Goal: Entertainment & Leisure: Consume media (video, audio)

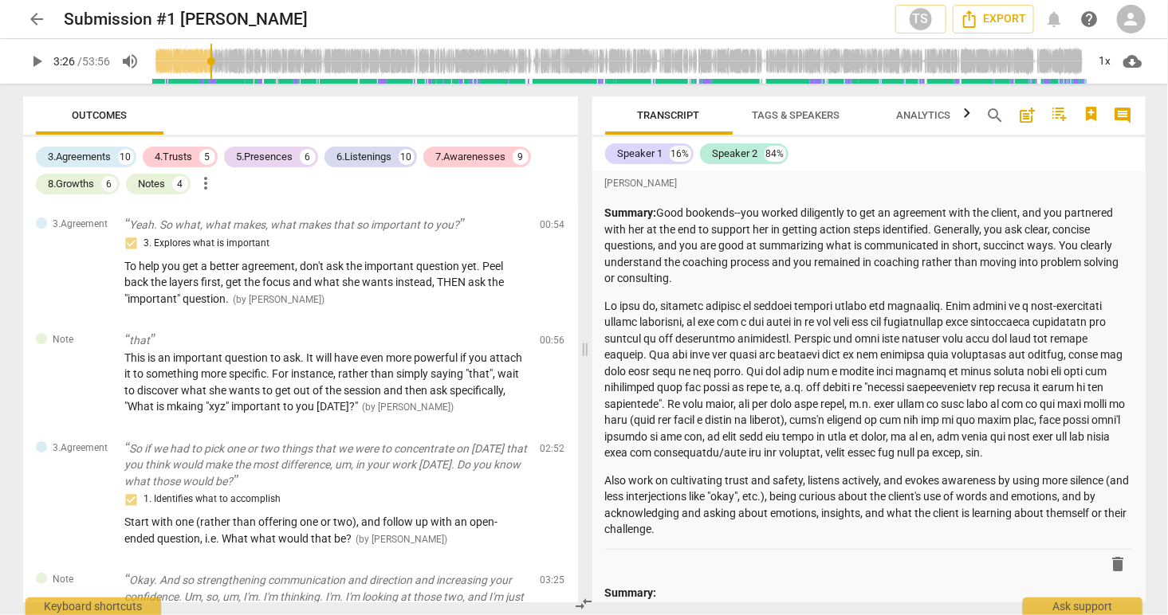
scroll to position [1840, 0]
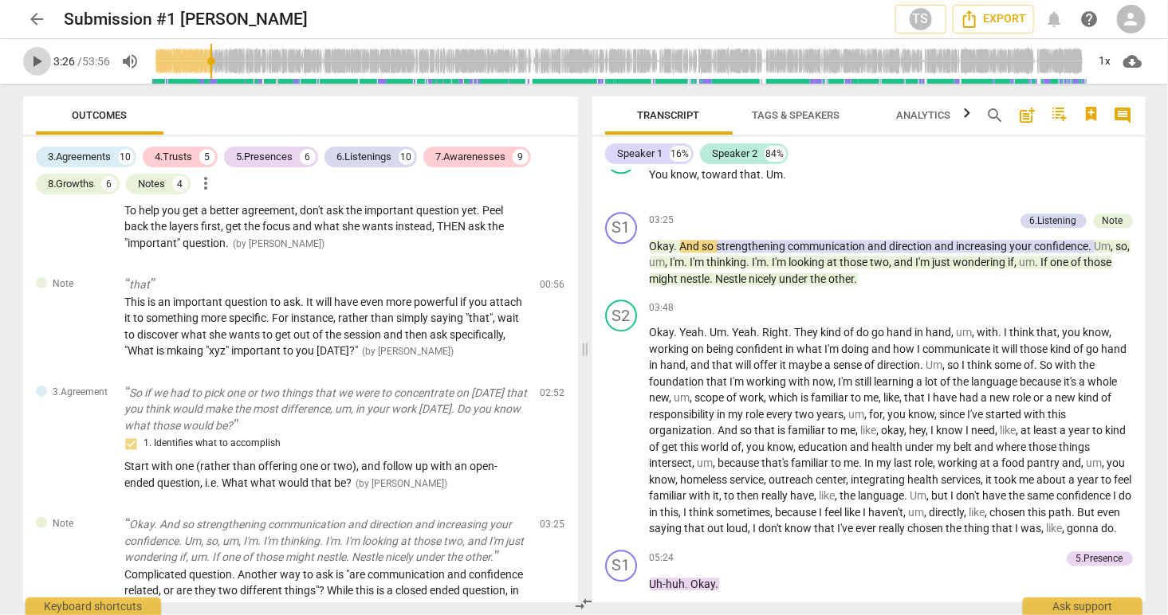
click at [33, 55] on span "play_arrow" at bounding box center [37, 61] width 19 height 19
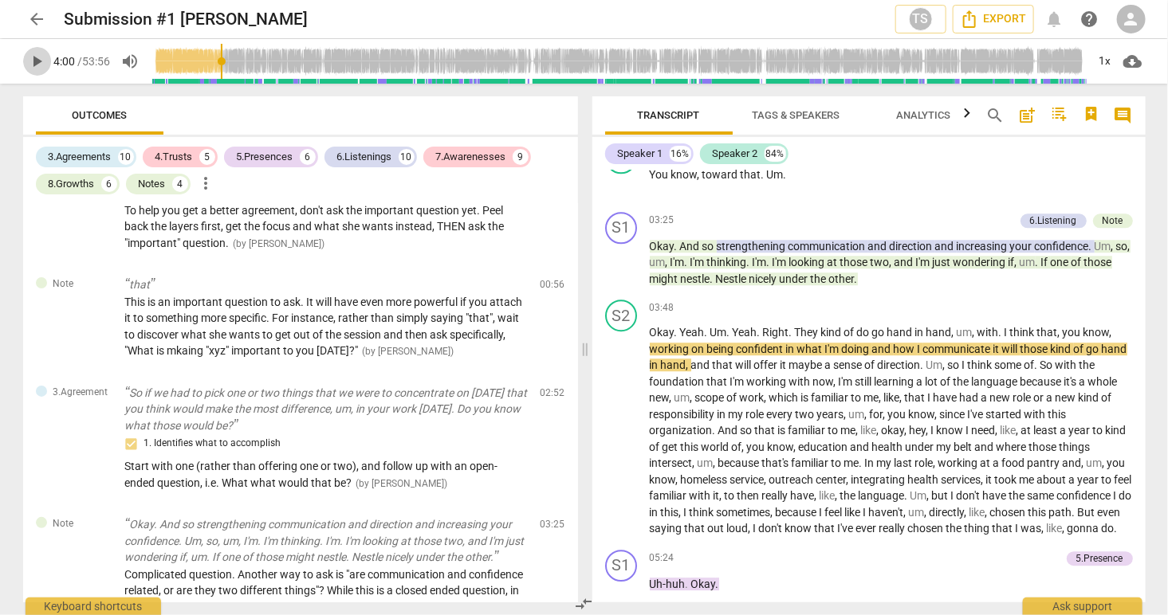
click at [37, 61] on span "play_arrow" at bounding box center [37, 61] width 19 height 19
type input "240"
click at [713, 360] on span "and" at bounding box center [702, 365] width 22 height 13
click at [690, 329] on span "Yeah" at bounding box center [692, 332] width 25 height 13
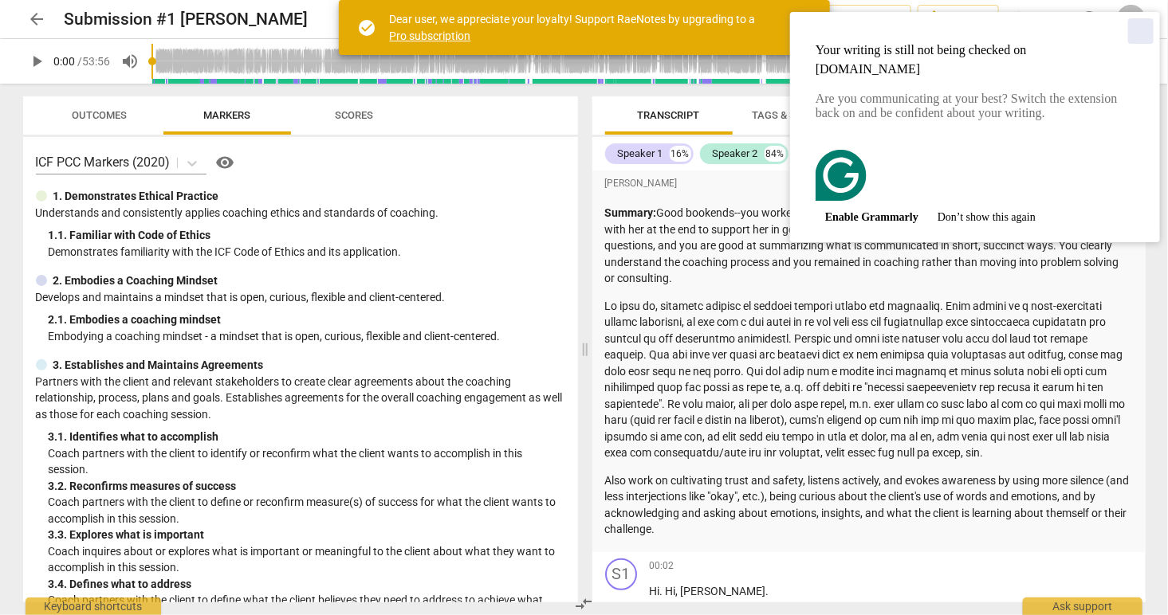
click at [1138, 32] on div "Close" at bounding box center [1141, 31] width 26 height 26
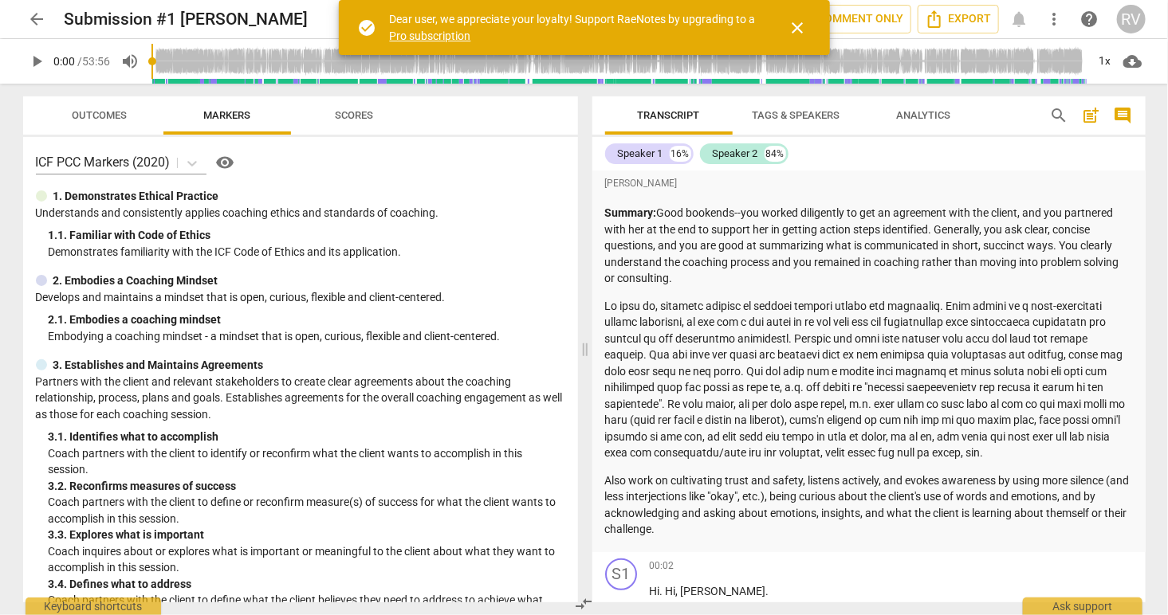
click at [799, 31] on span "close" at bounding box center [797, 27] width 19 height 19
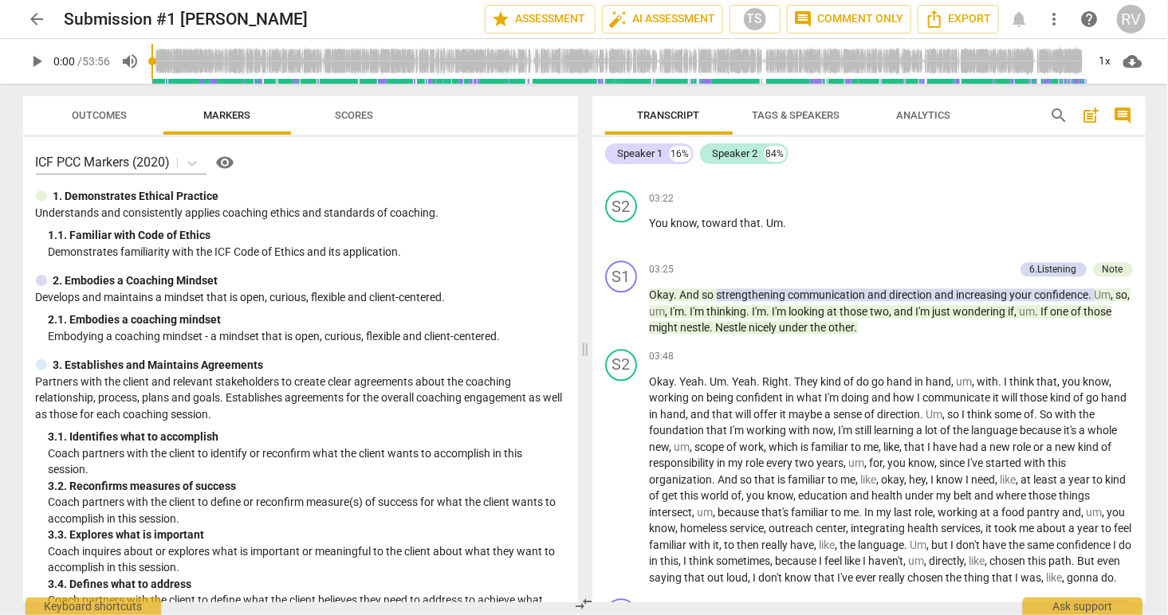
scroll to position [1733, 0]
click at [796, 377] on span "They" at bounding box center [808, 381] width 26 height 13
click at [623, 486] on span "play_arrow" at bounding box center [621, 479] width 19 height 19
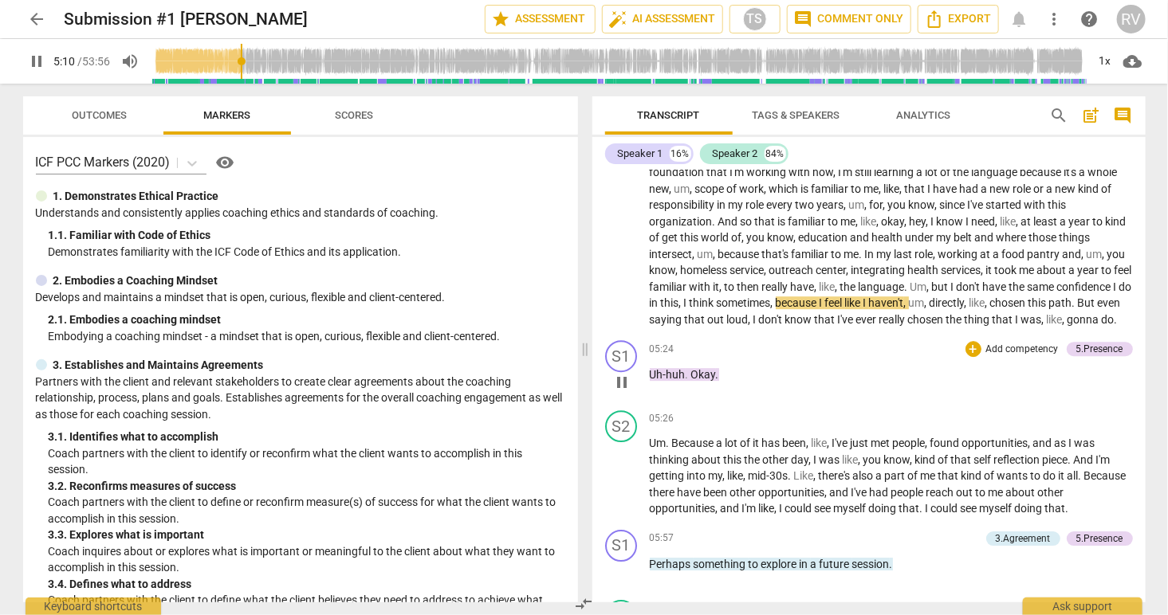
scroll to position [1975, 0]
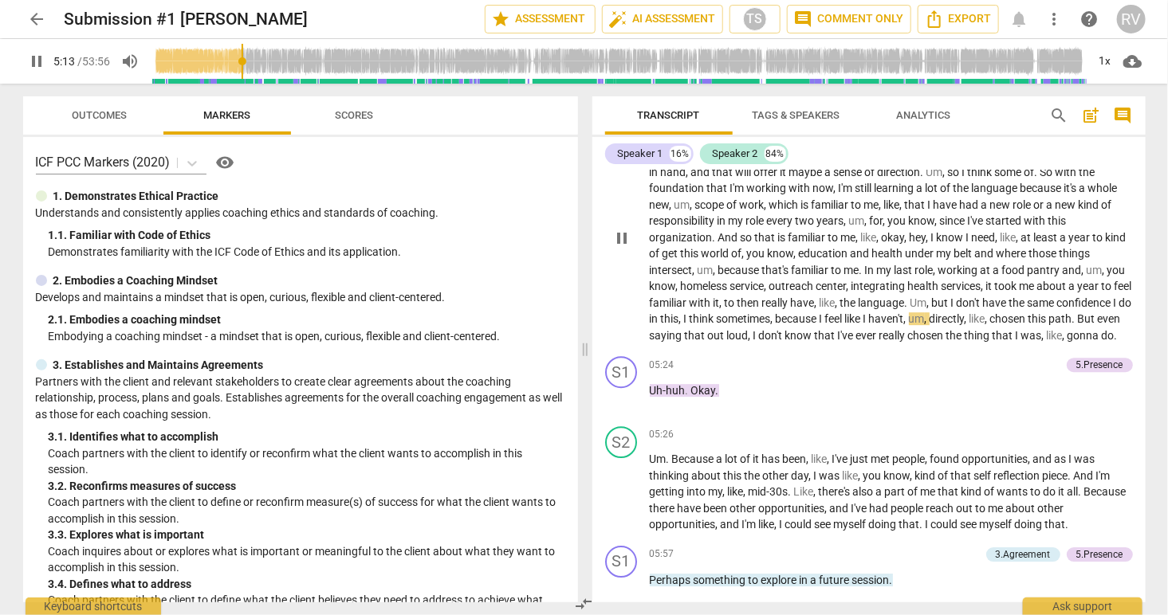
click at [621, 240] on span "pause" at bounding box center [621, 238] width 19 height 19
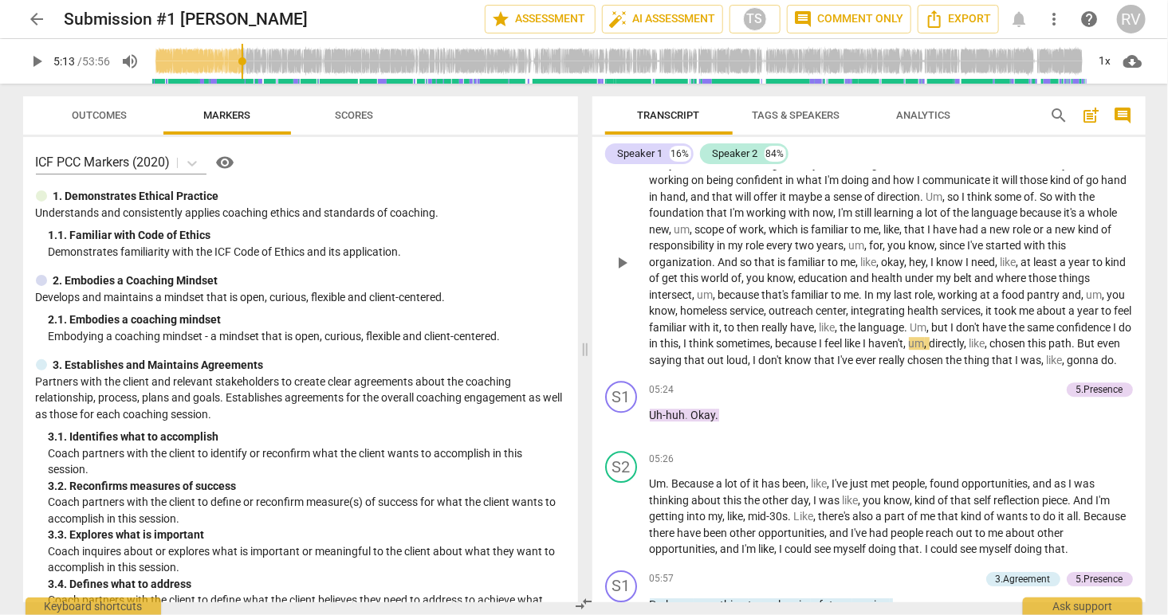
scroll to position [1946, 0]
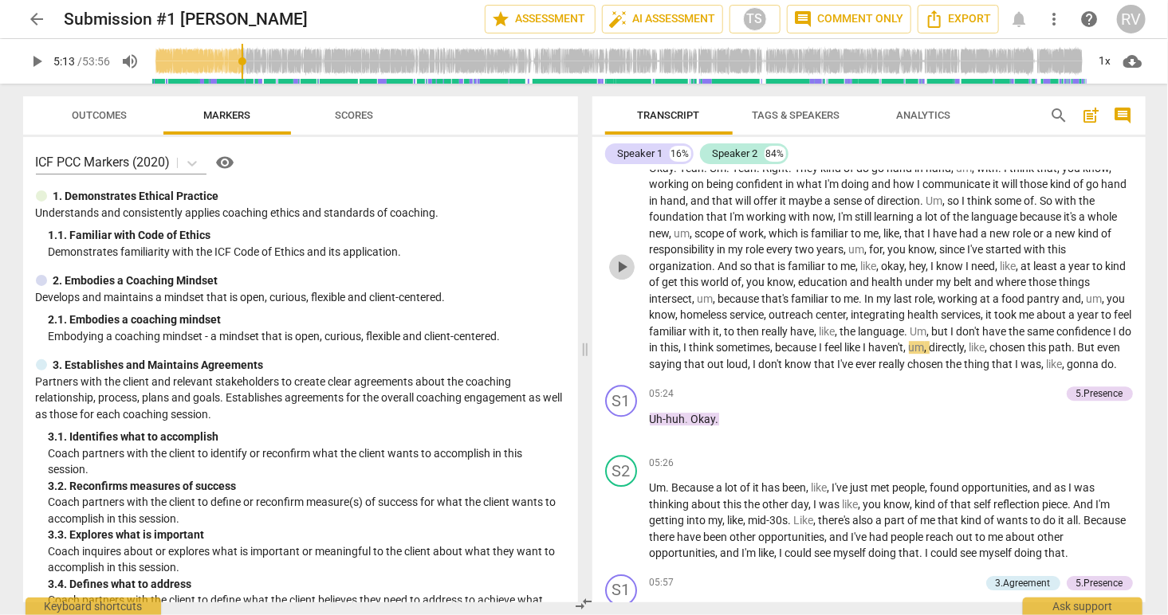
click at [624, 270] on span "play_arrow" at bounding box center [621, 267] width 19 height 19
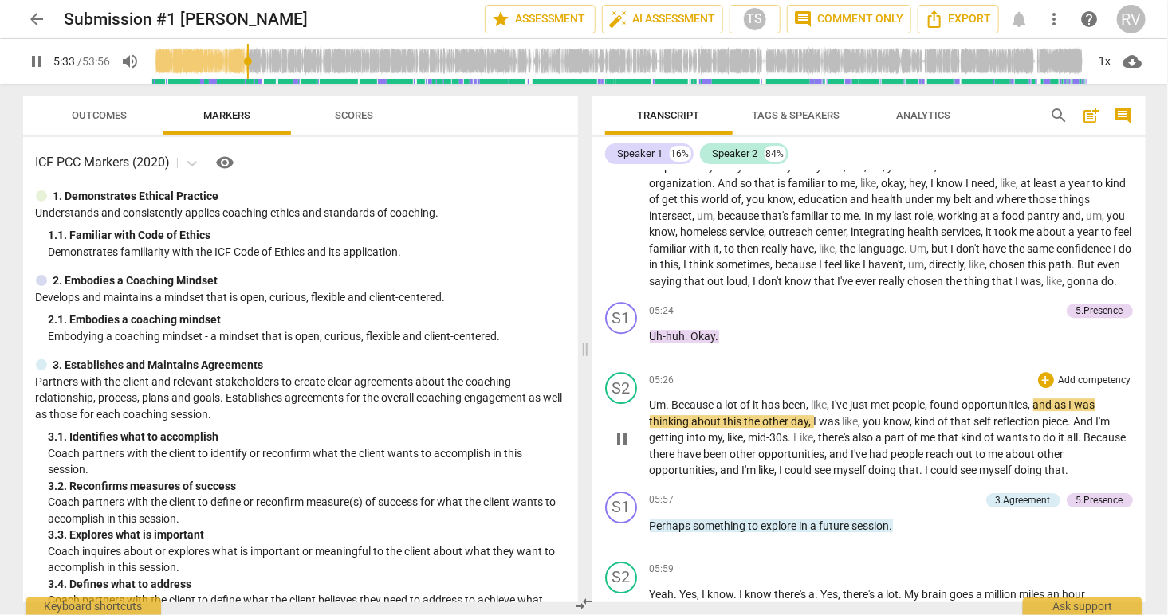
scroll to position [2007, 0]
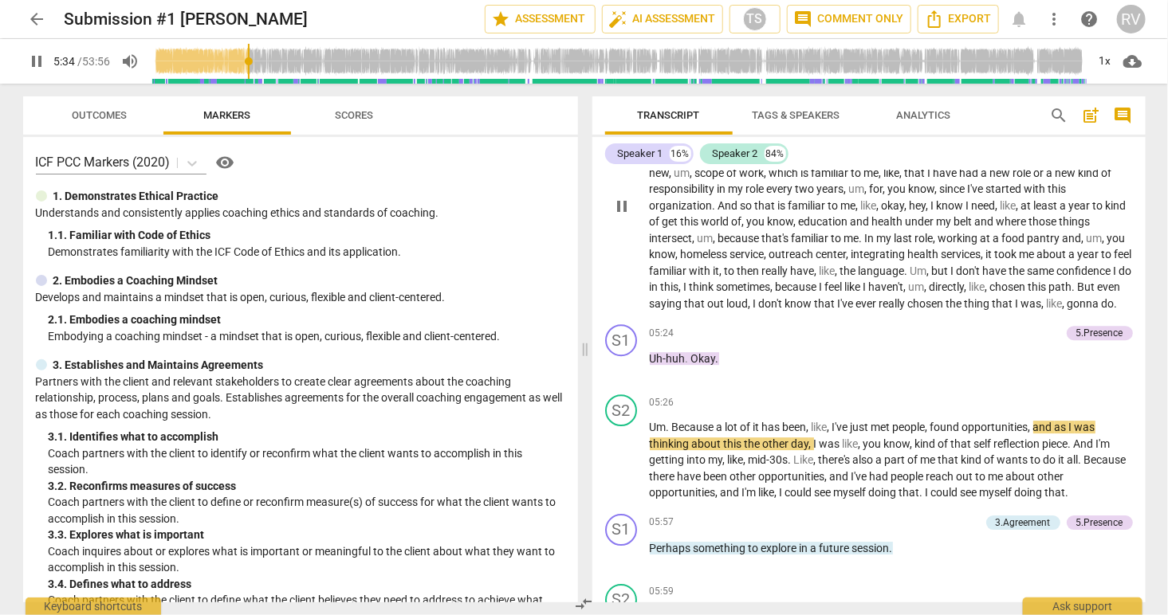
click at [620, 208] on span "pause" at bounding box center [621, 206] width 19 height 19
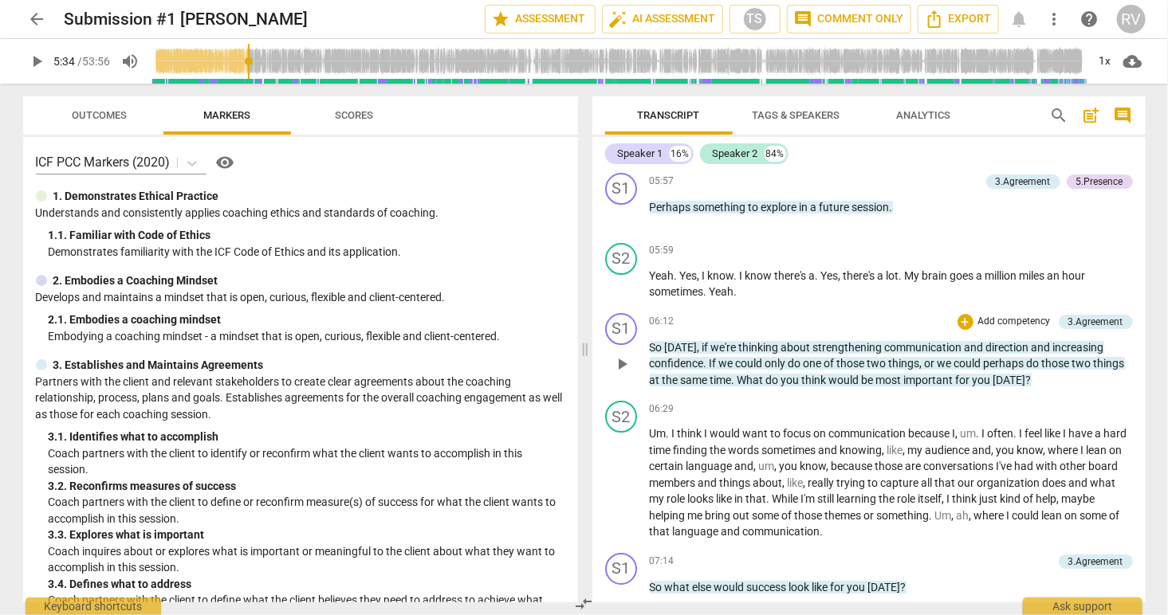
scroll to position [2349, 0]
click at [626, 373] on span "play_arrow" at bounding box center [621, 363] width 19 height 19
click at [626, 373] on span "pause" at bounding box center [621, 363] width 19 height 19
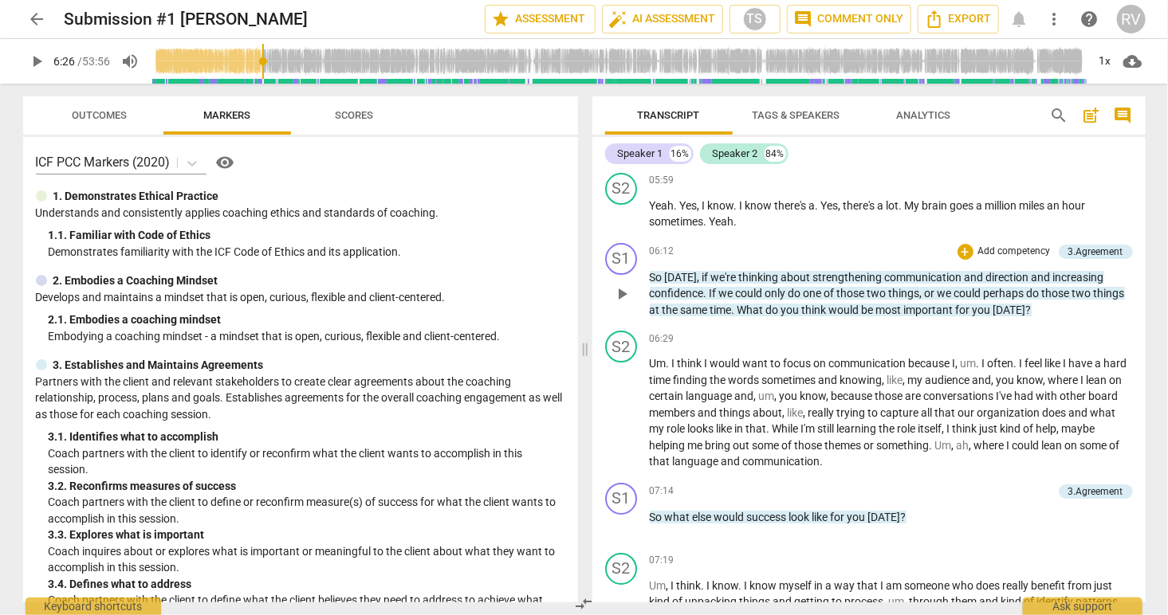
scroll to position [2448, 0]
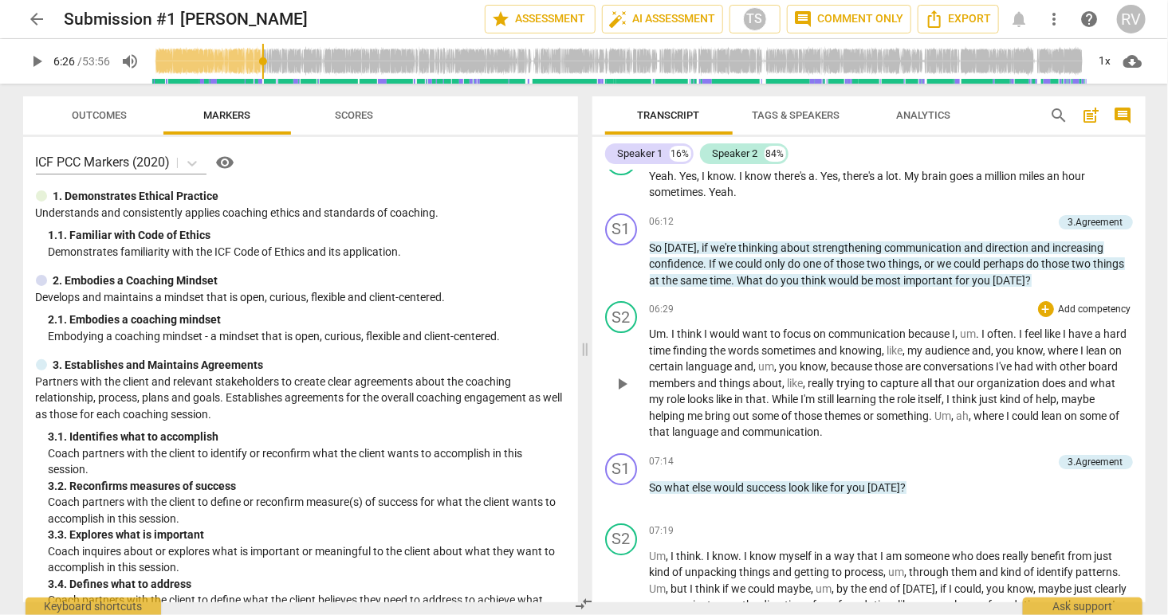
click at [621, 394] on span "play_arrow" at bounding box center [621, 384] width 19 height 19
click at [622, 392] on span "pause" at bounding box center [621, 384] width 19 height 19
type input "407"
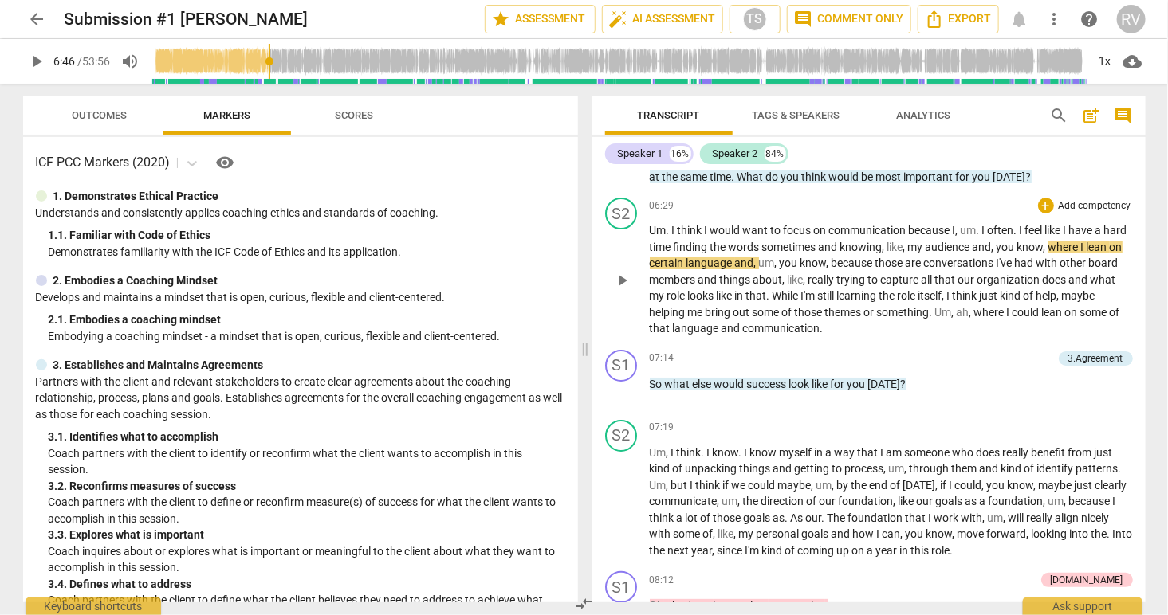
scroll to position [2554, 0]
